Goal: Information Seeking & Learning: Compare options

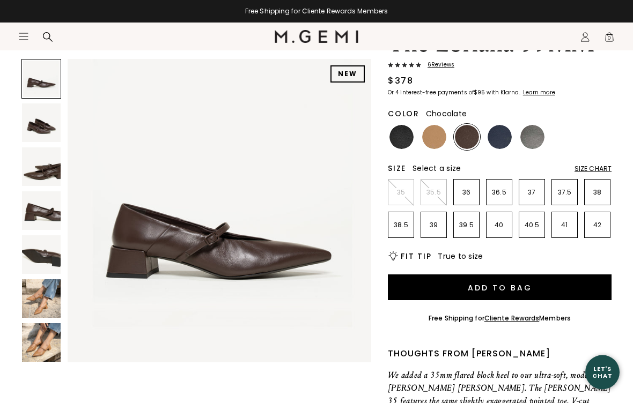
scroll to position [84, 0]
click at [407, 233] on li "38.5" at bounding box center [401, 225] width 26 height 26
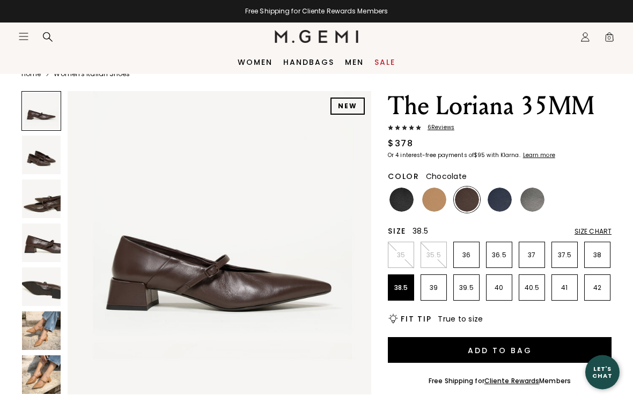
scroll to position [21, 0]
click at [436, 196] on img at bounding box center [434, 200] width 24 height 24
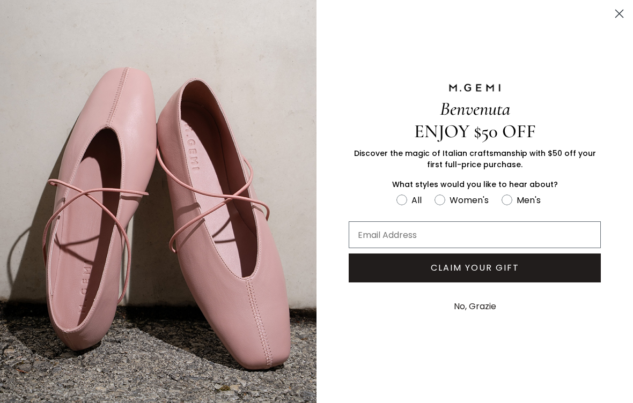
click at [445, 211] on label "Women's" at bounding box center [467, 202] width 67 height 18
click at [396, 193] on input "Women's" at bounding box center [396, 193] width 1 height 1
radio input "true"
click at [474, 320] on button "No, Grazie" at bounding box center [474, 306] width 53 height 27
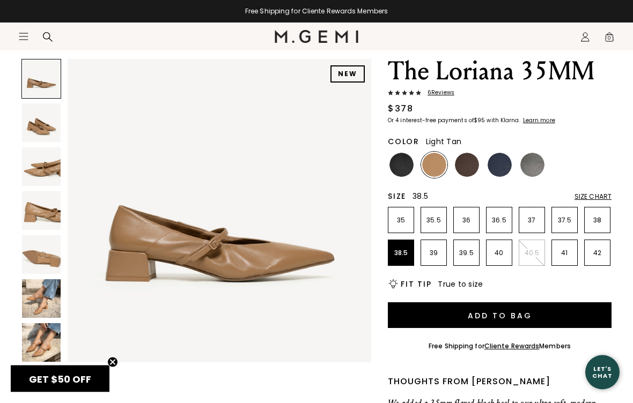
scroll to position [59, 0]
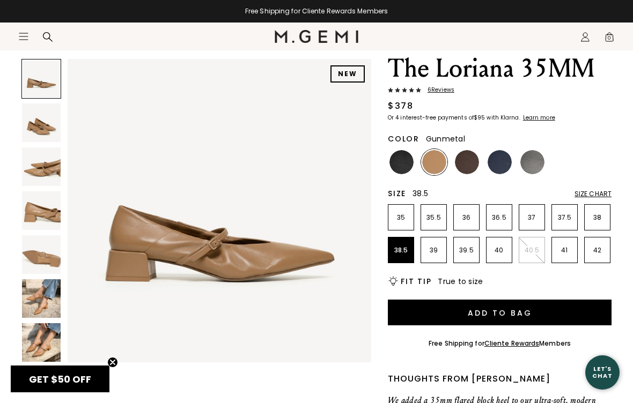
click at [536, 161] on img at bounding box center [532, 162] width 24 height 24
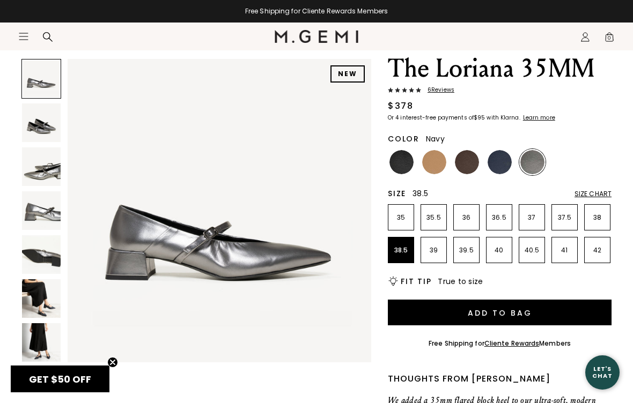
click at [505, 171] on img at bounding box center [500, 162] width 24 height 24
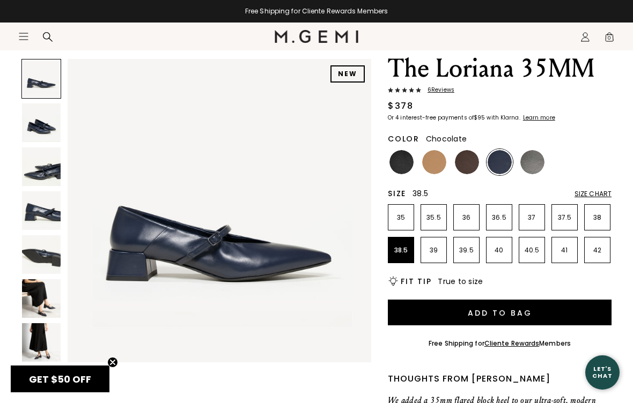
click at [470, 163] on img at bounding box center [467, 162] width 24 height 24
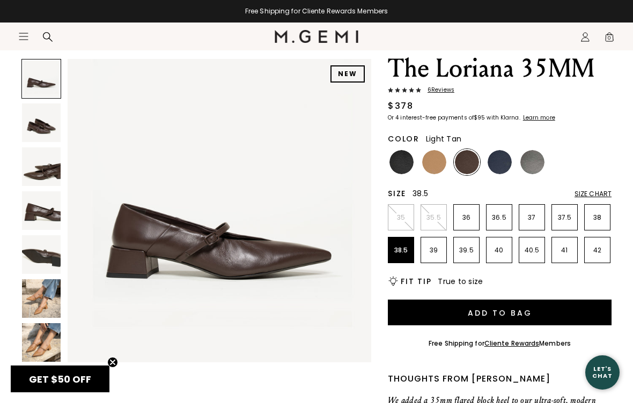
click at [439, 165] on img at bounding box center [434, 162] width 24 height 24
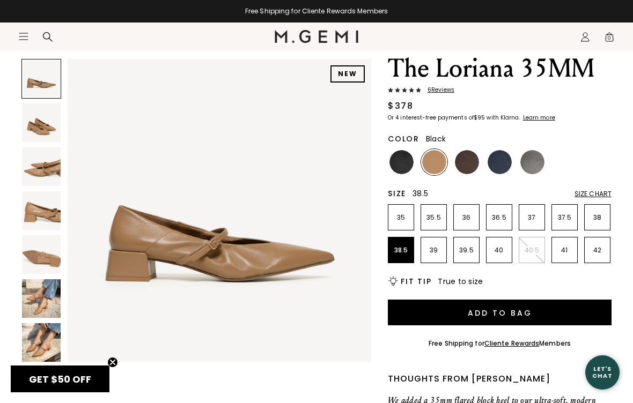
click at [406, 159] on img at bounding box center [401, 162] width 24 height 24
